Goal: Task Accomplishment & Management: Manage account settings

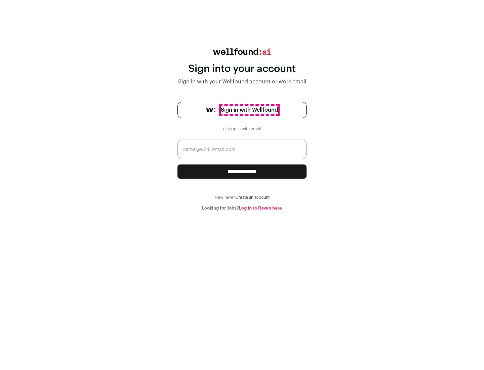
click at [249, 110] on span "Sign in with Wellfound" at bounding box center [249, 110] width 57 height 8
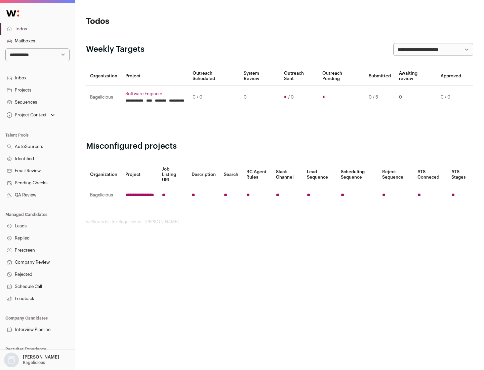
click at [37, 90] on link "Projects" at bounding box center [37, 90] width 75 height 12
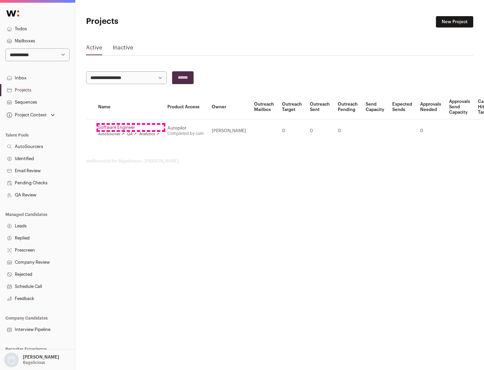
click at [131, 127] on link "Software Engineer" at bounding box center [128, 127] width 61 height 5
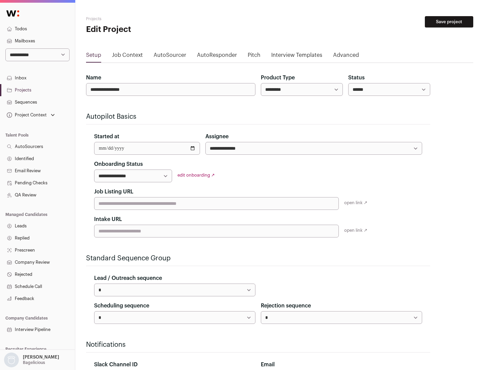
click at [449, 22] on button "Save project" at bounding box center [449, 21] width 48 height 11
